Goal: Task Accomplishment & Management: Use online tool/utility

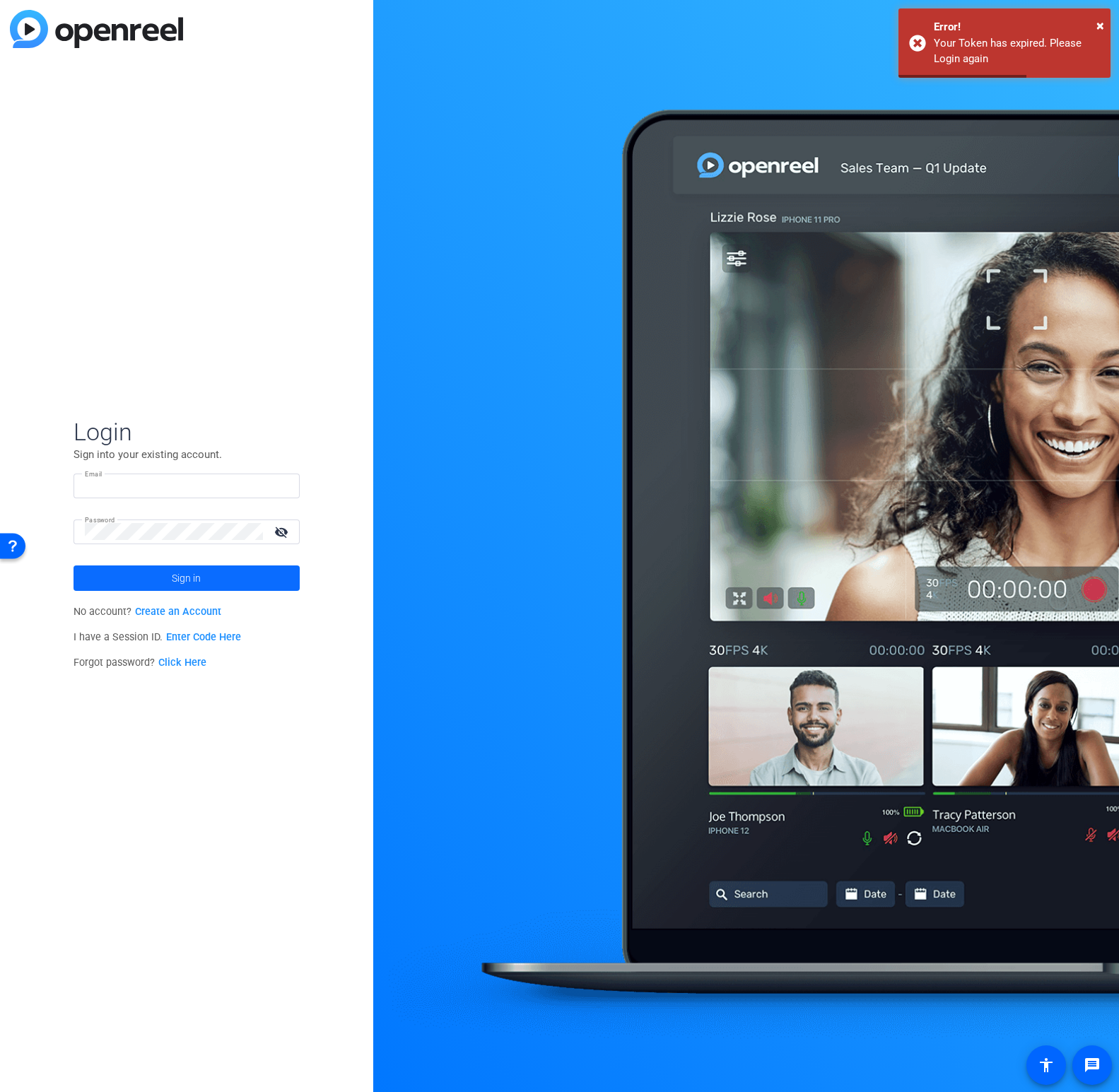
type input "[PERSON_NAME][EMAIL_ADDRESS][DOMAIN_NAME]"
click at [156, 581] on span at bounding box center [186, 578] width 226 height 34
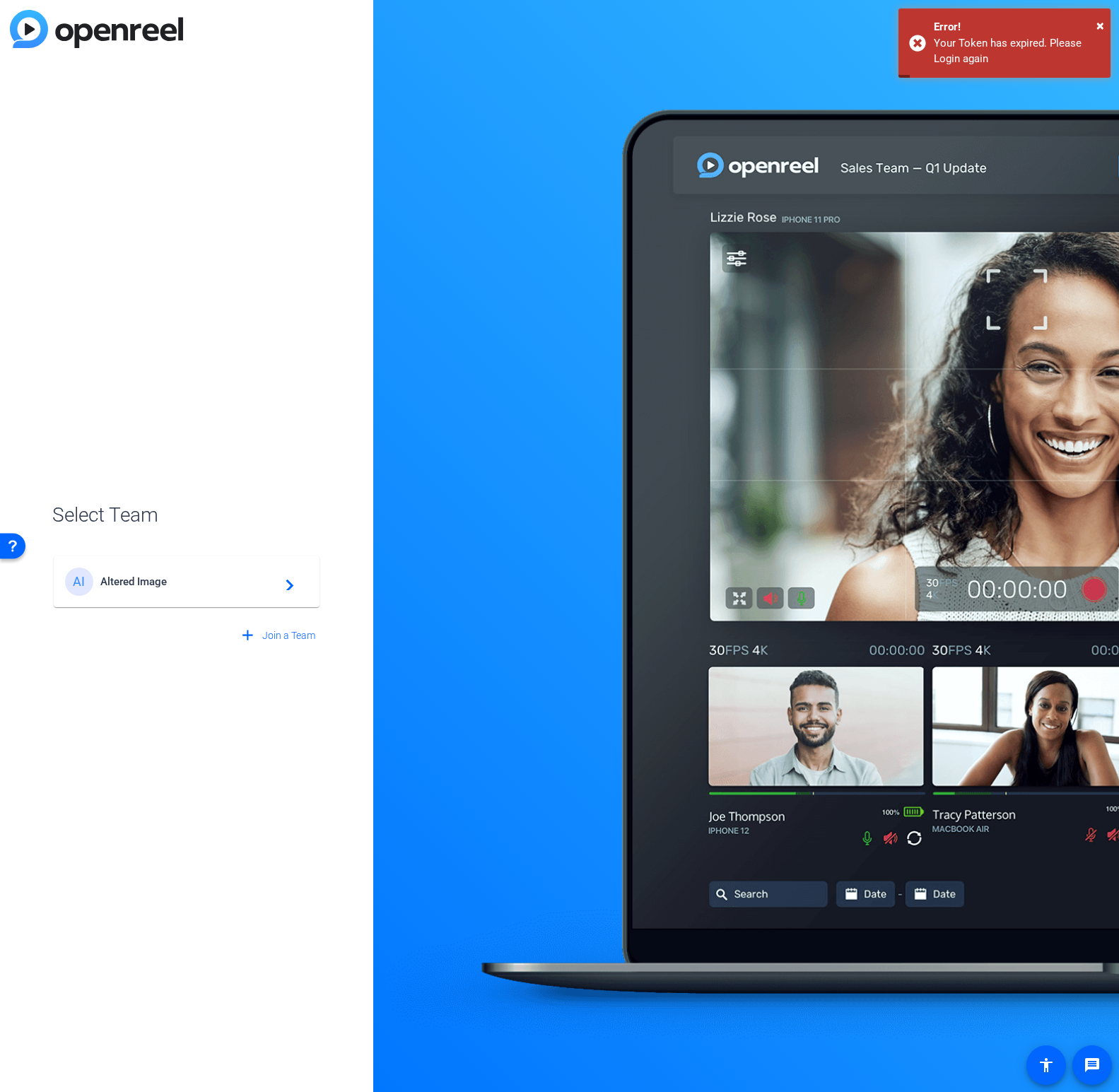
click at [298, 585] on div "AI Altered Image navigate_next" at bounding box center [186, 582] width 243 height 29
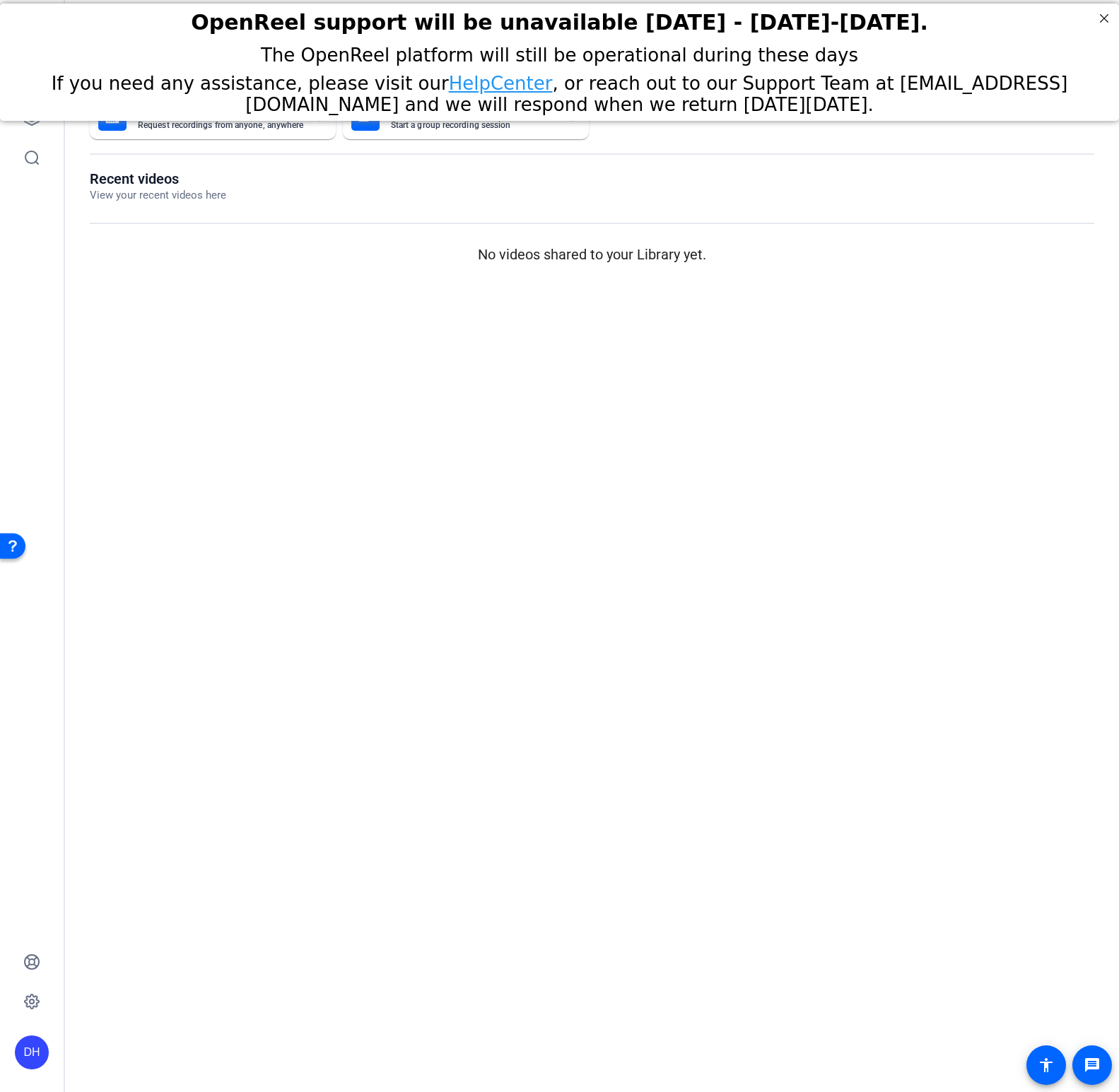
click at [82, 243] on div "Send A Video Request Request recordings from anyone, anywhere ENTERPRISE Record…" at bounding box center [592, 182] width 1054 height 203
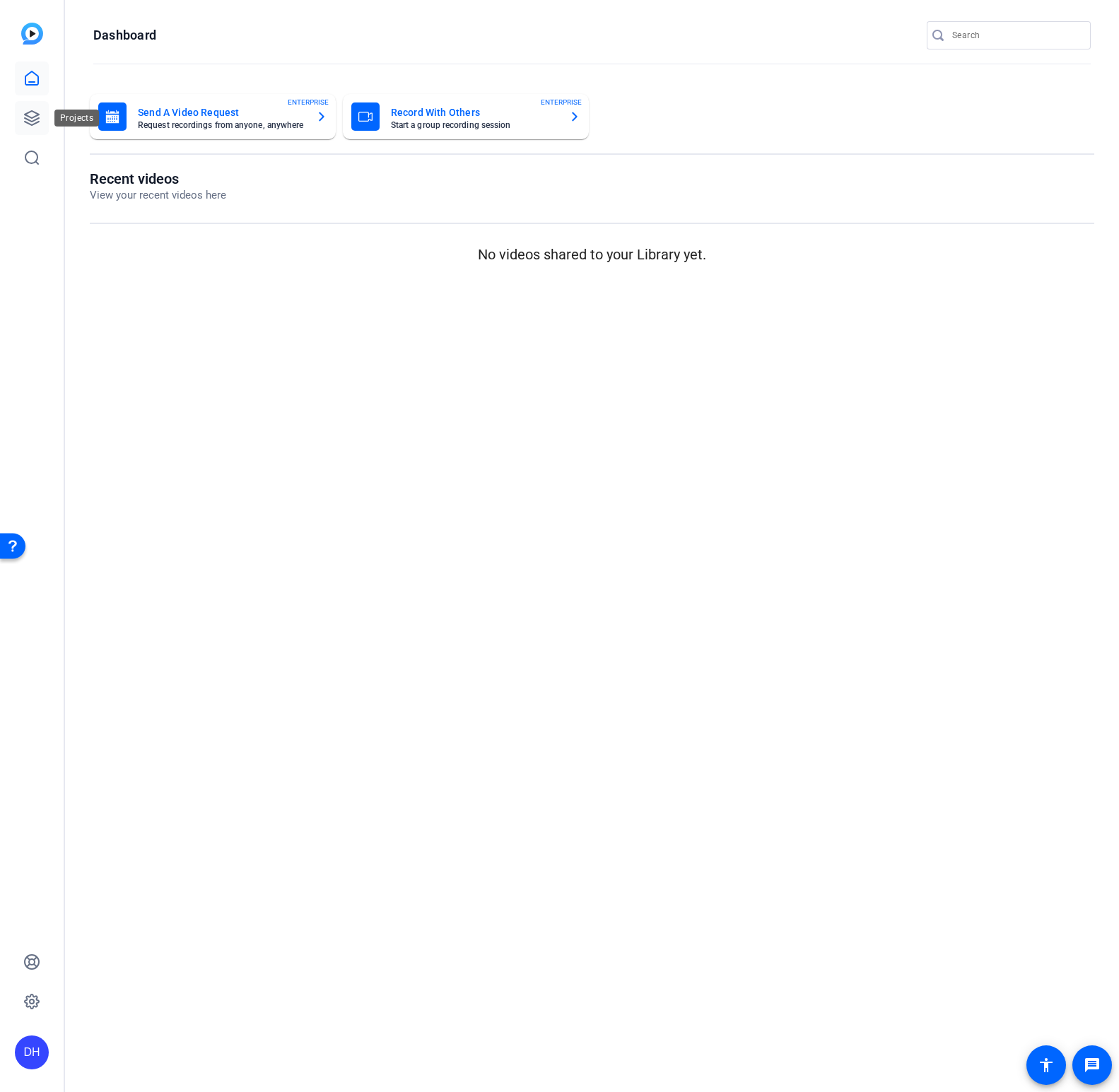
click at [30, 114] on icon at bounding box center [31, 117] width 17 height 17
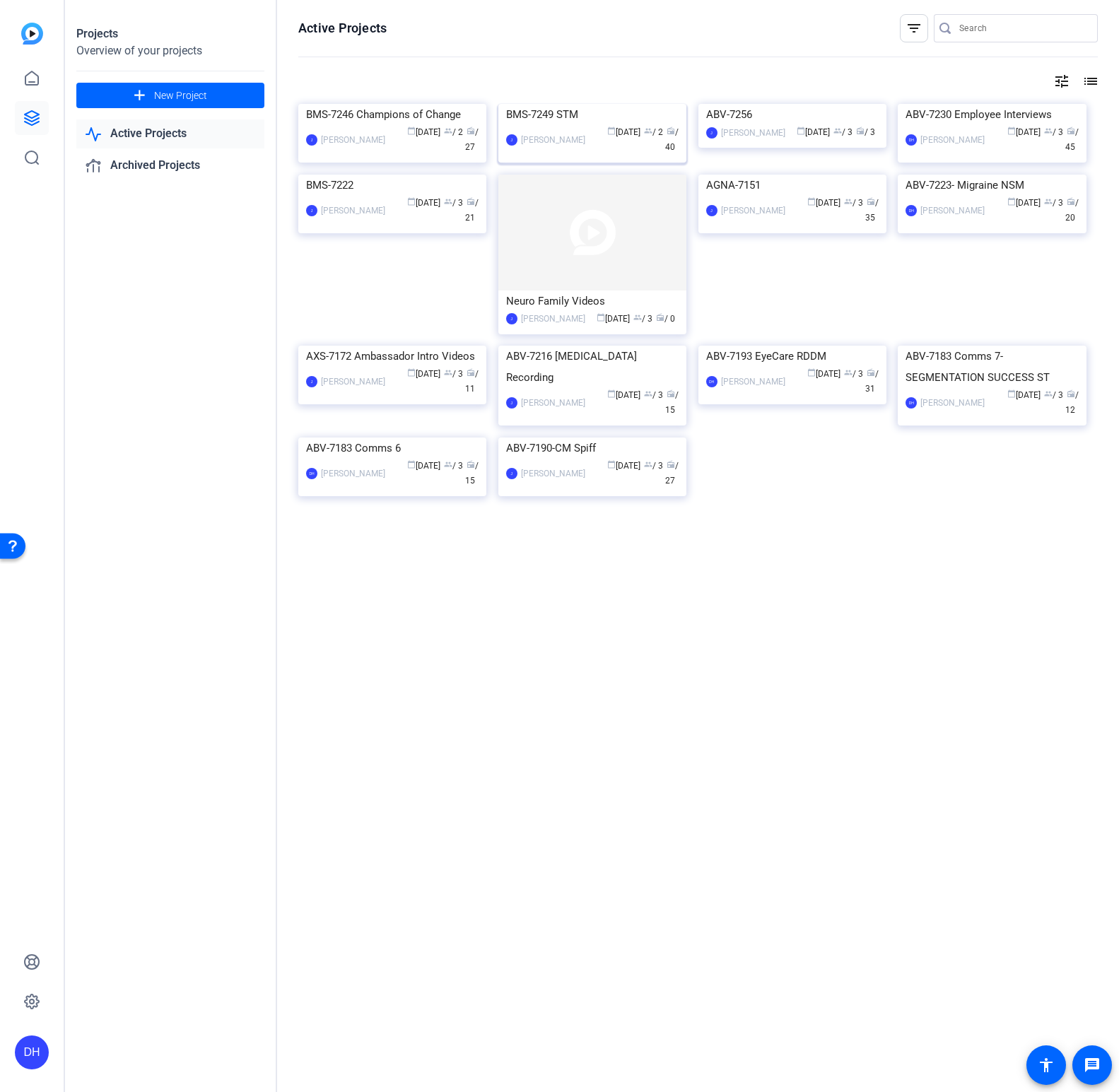
click at [592, 155] on div "calendar_today [DATE] group / 2 radio / 40" at bounding box center [635, 140] width 86 height 29
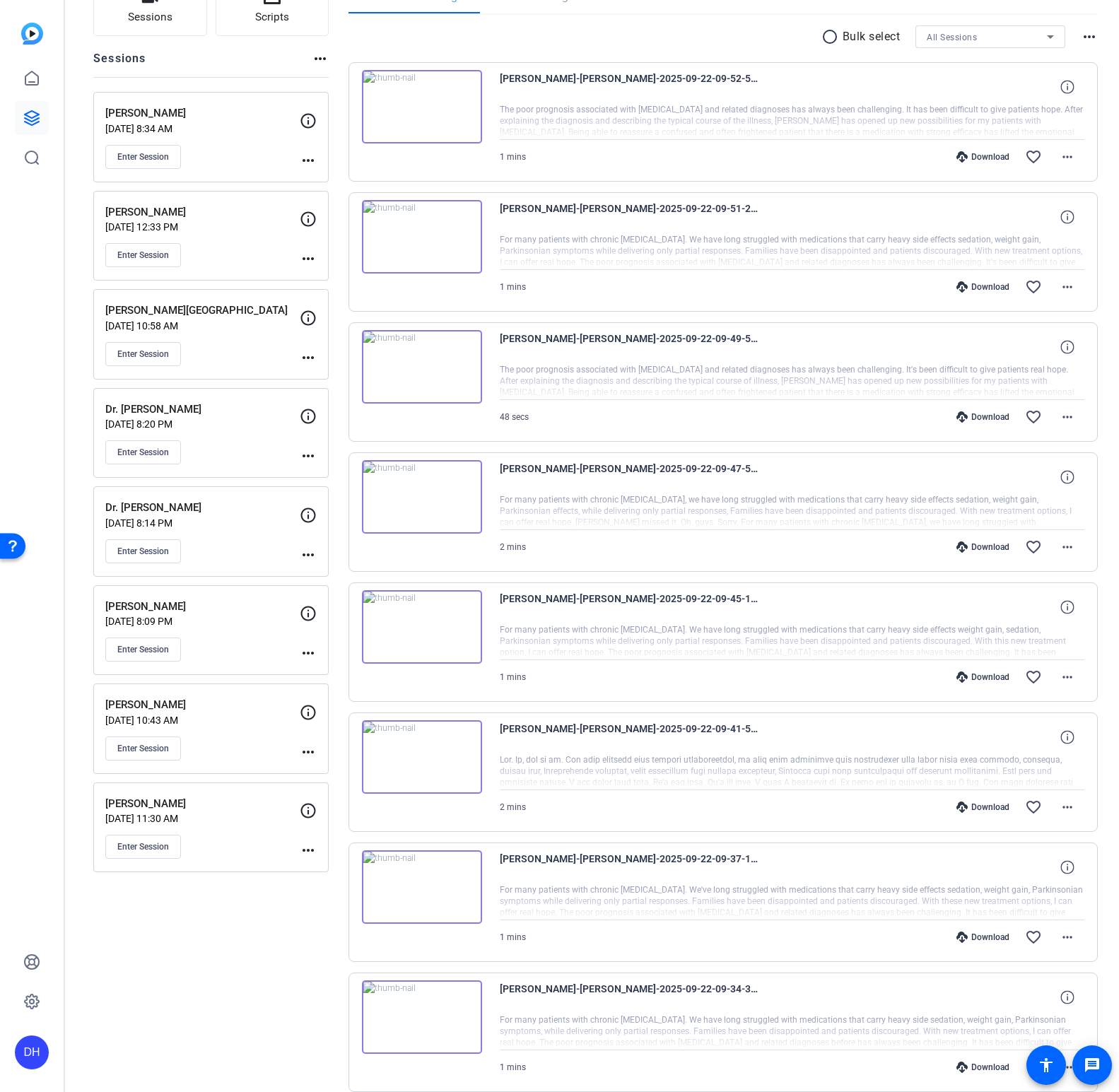
scroll to position [122, 0]
click at [234, 745] on div "Enter Session" at bounding box center [202, 749] width 194 height 24
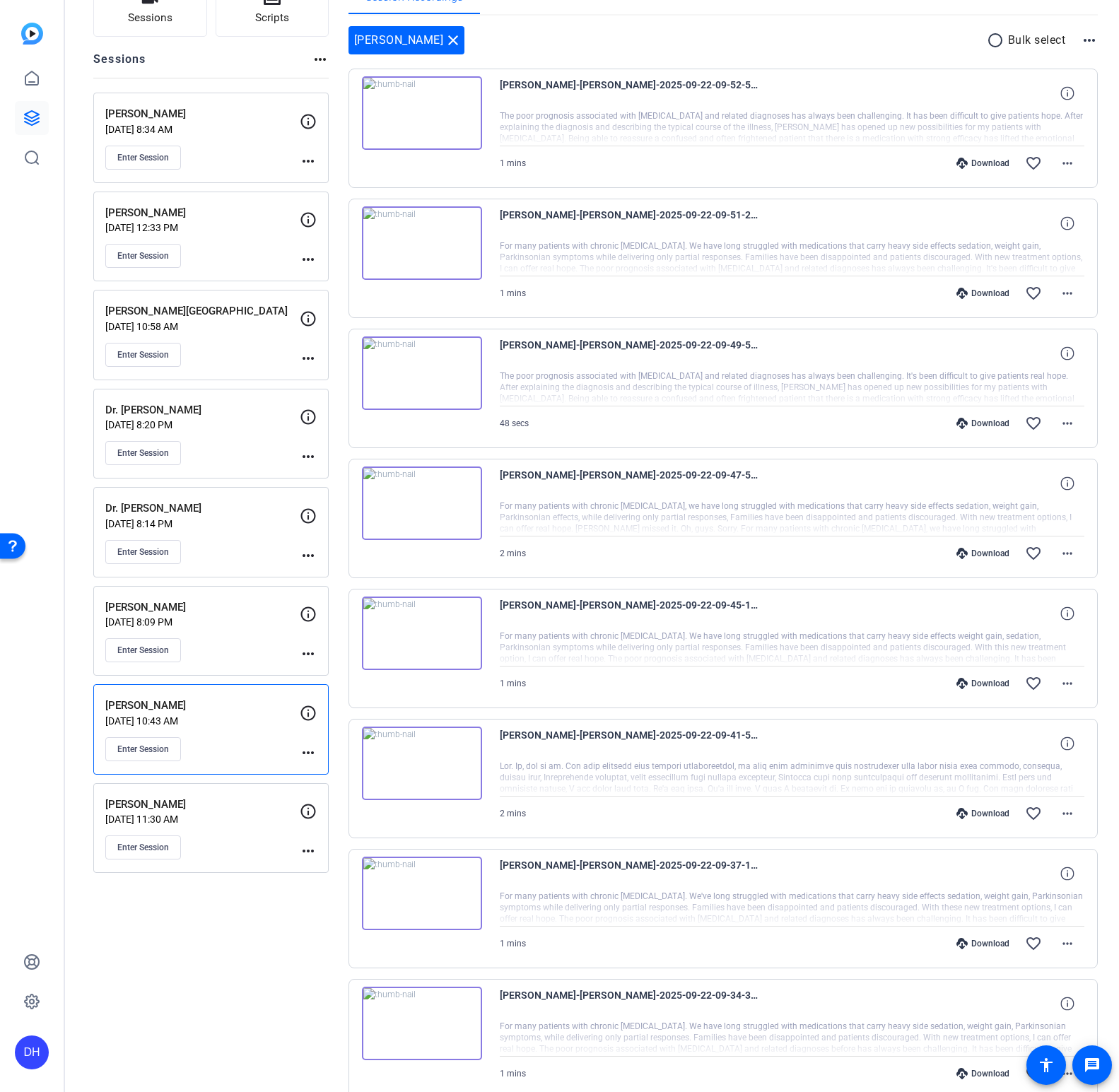
scroll to position [0, 0]
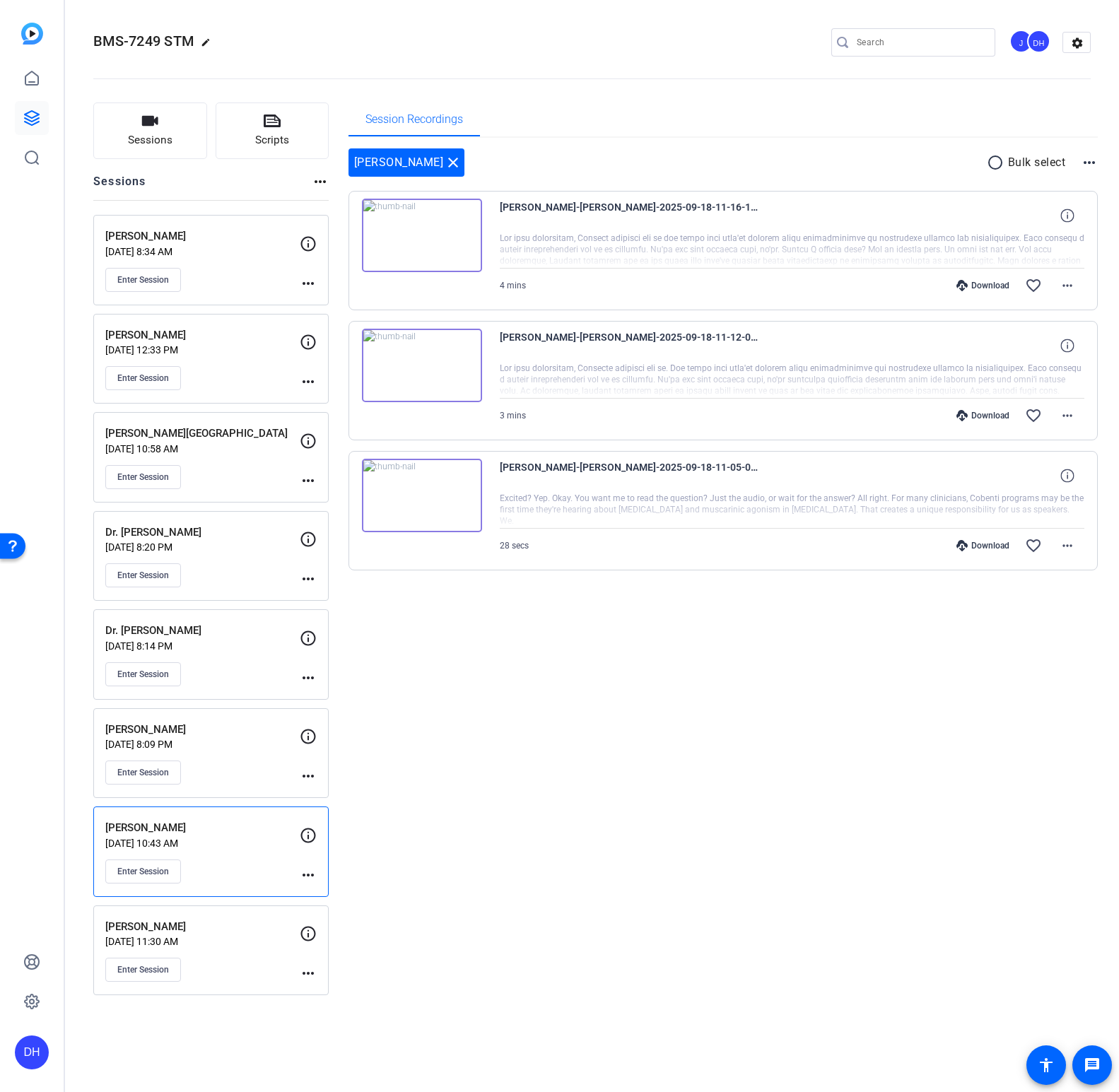
click at [243, 574] on div "Enter Session" at bounding box center [202, 575] width 194 height 24
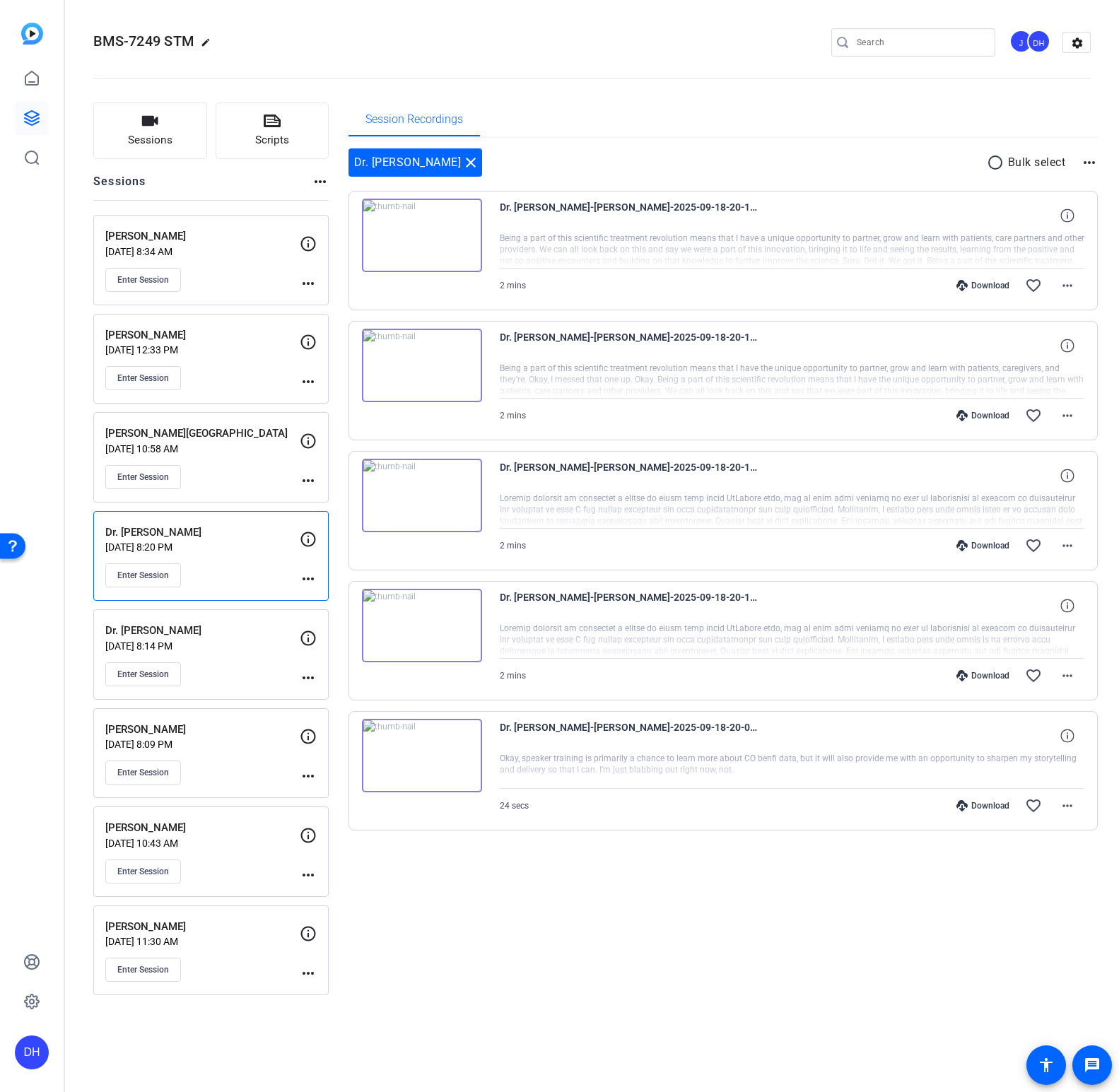
click at [247, 739] on p "[DATE] 8:09 PM" at bounding box center [202, 744] width 194 height 11
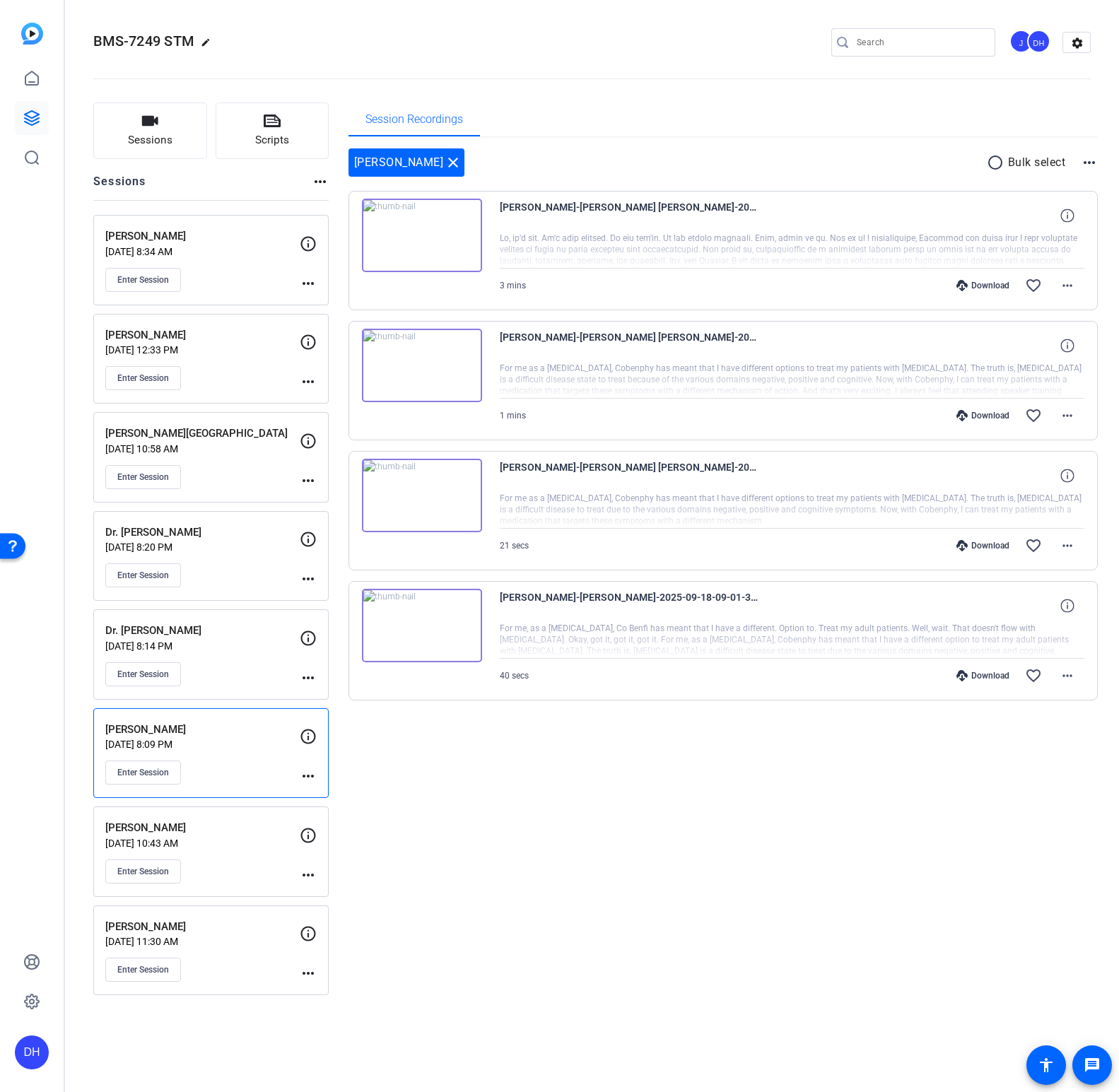
click at [252, 377] on div "Enter Session" at bounding box center [202, 378] width 194 height 24
